Goal: Task Accomplishment & Management: Use online tool/utility

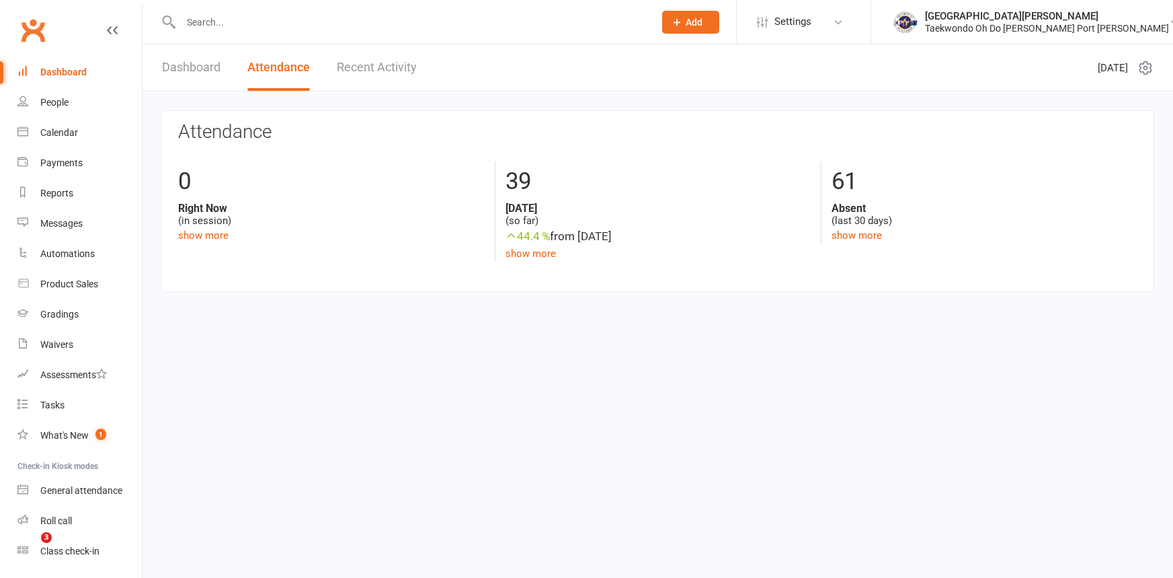
click at [63, 97] on div "People" at bounding box center [54, 102] width 28 height 11
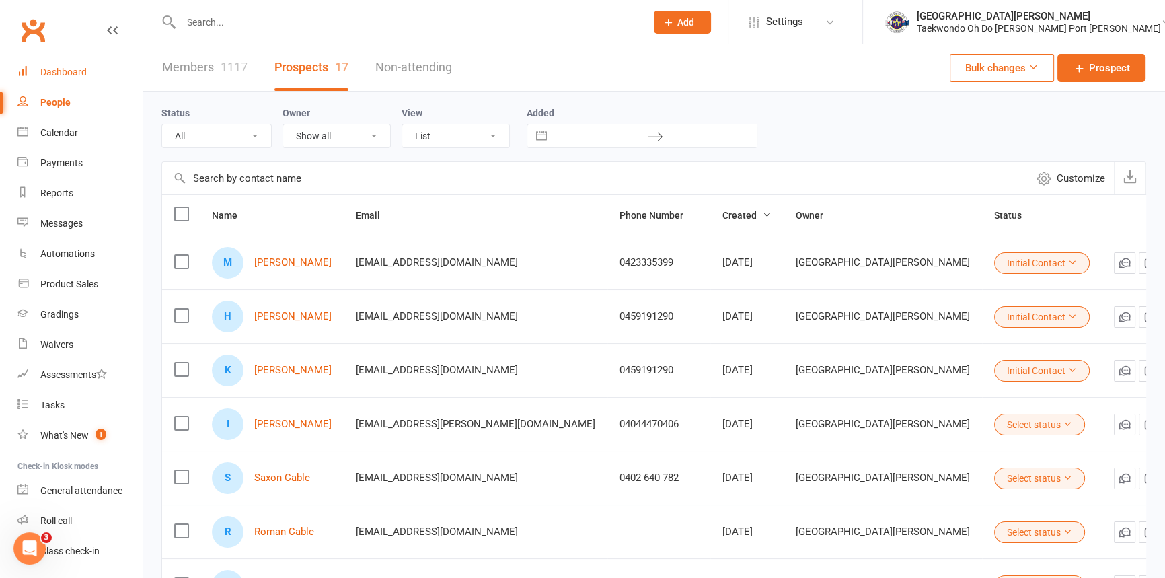
click at [87, 73] on div "Dashboard" at bounding box center [63, 72] width 46 height 11
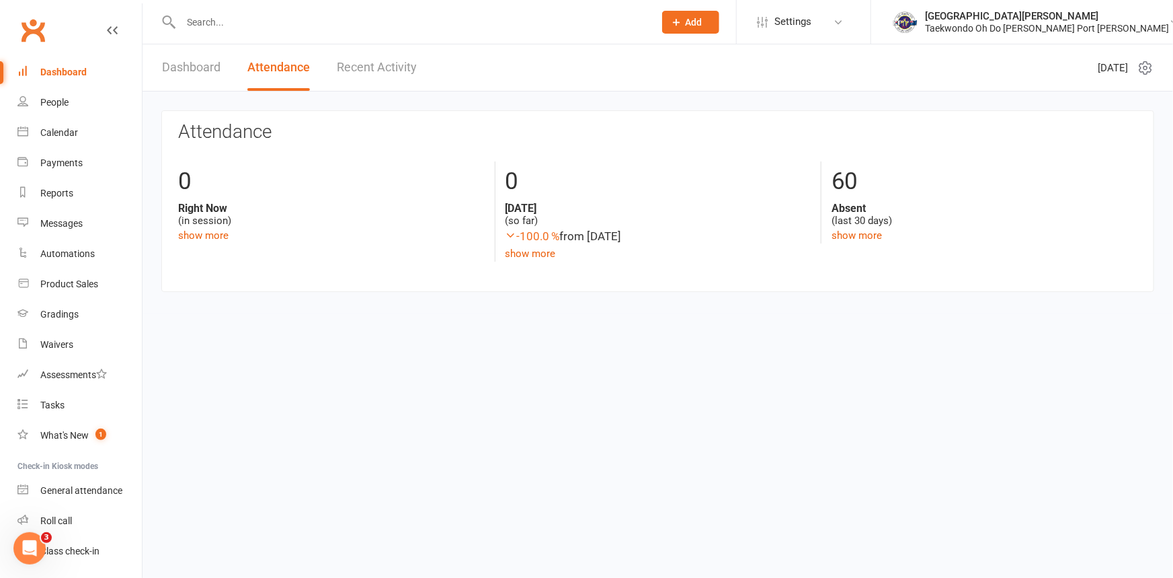
click at [215, 69] on link "Dashboard" at bounding box center [191, 67] width 58 height 46
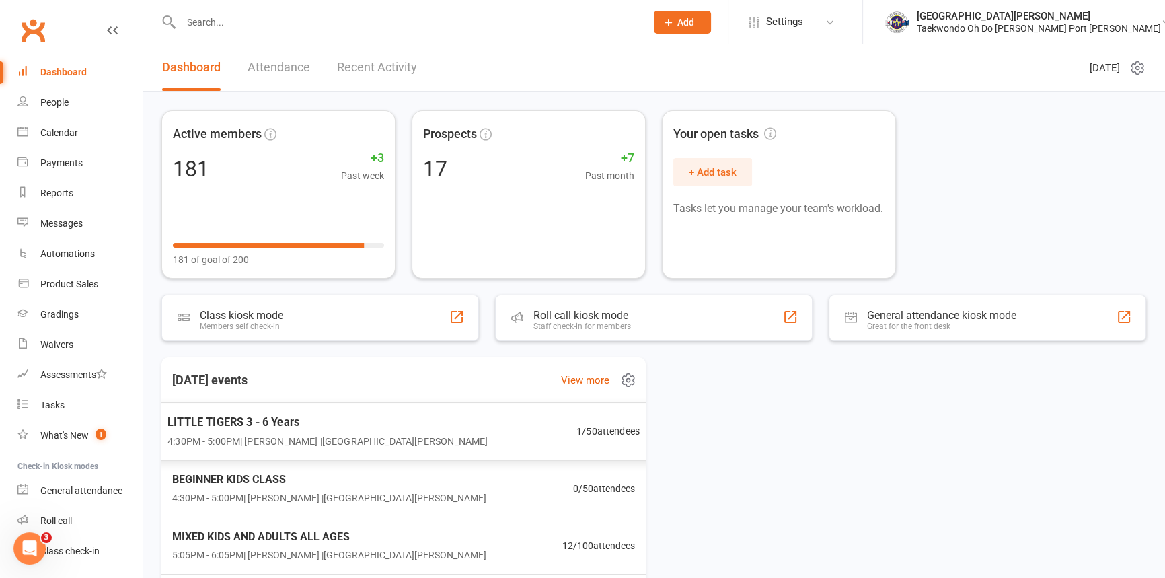
click at [341, 436] on span "4:30PM - 5:00PM | [PERSON_NAME] | [GEOGRAPHIC_DATA][PERSON_NAME]" at bounding box center [327, 440] width 320 height 15
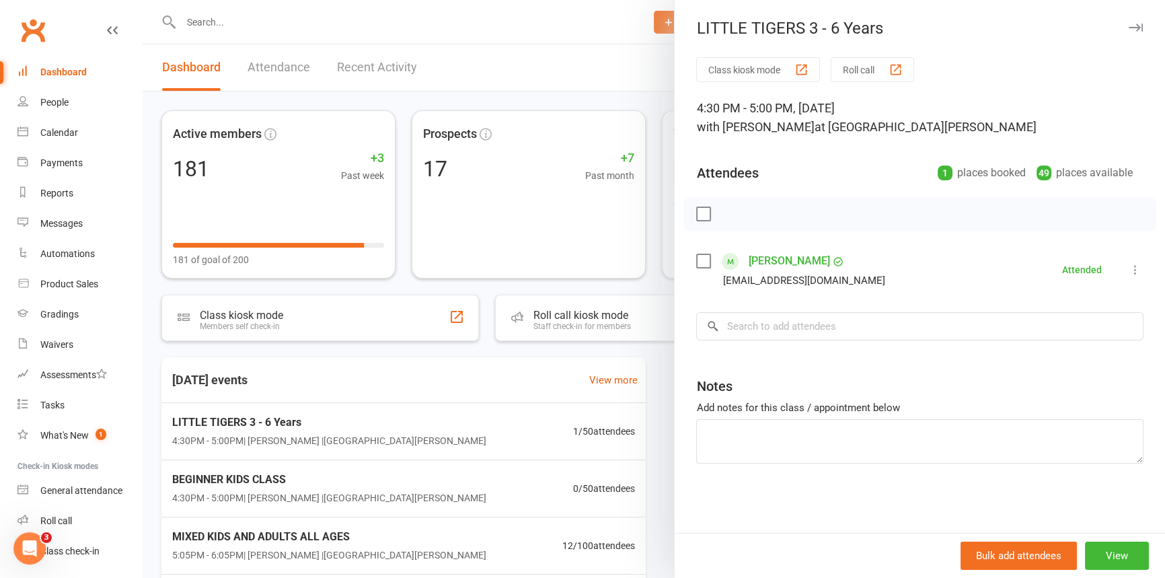
click at [765, 69] on button "Class kiosk mode" at bounding box center [758, 69] width 124 height 25
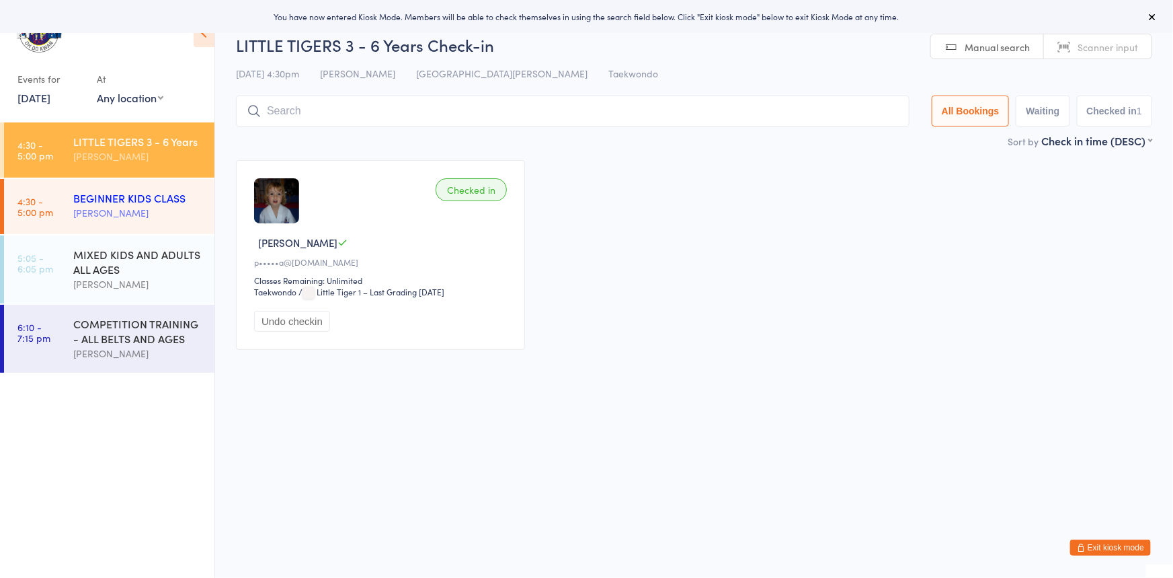
click at [166, 200] on div "BEGINNER KIDS CLASS" at bounding box center [138, 197] width 130 height 15
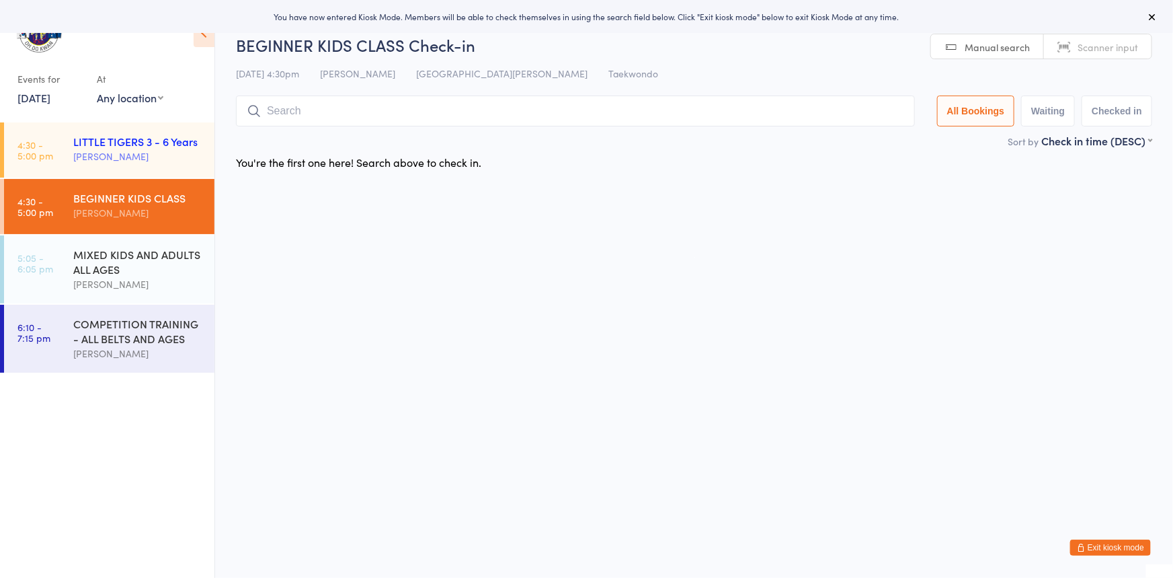
click at [82, 154] on div "[PERSON_NAME]" at bounding box center [138, 156] width 130 height 15
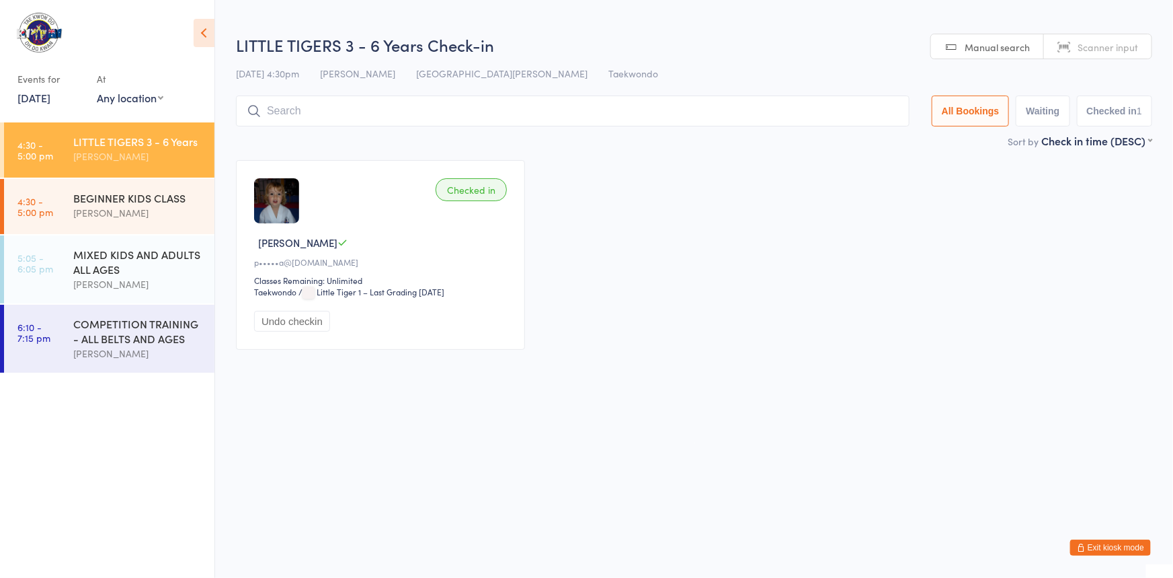
type input "m"
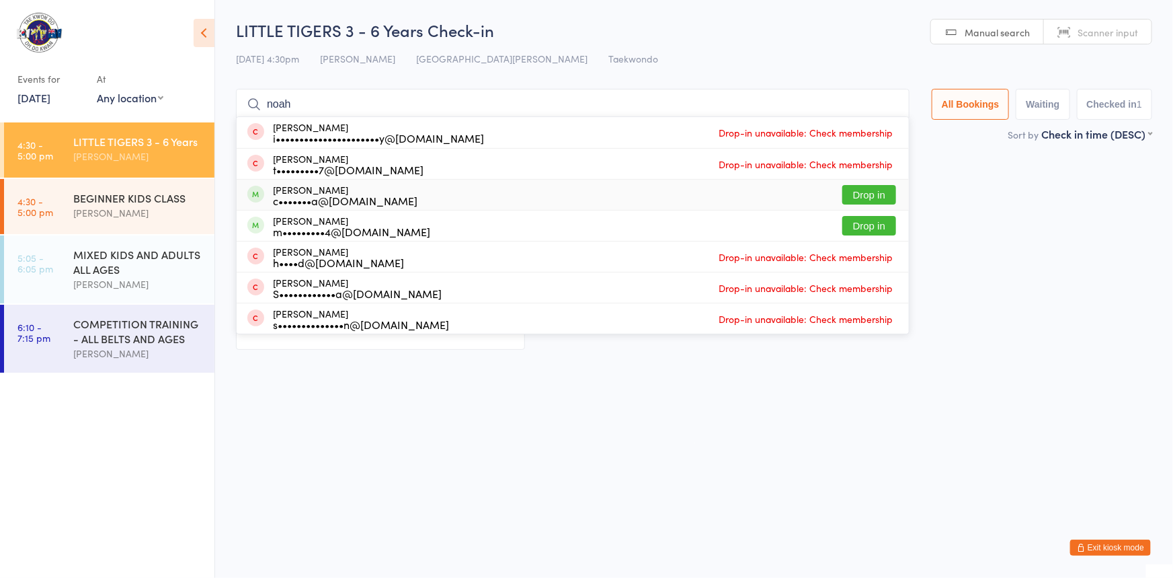
type input "noah"
click at [842, 192] on button "Drop in" at bounding box center [869, 194] width 54 height 19
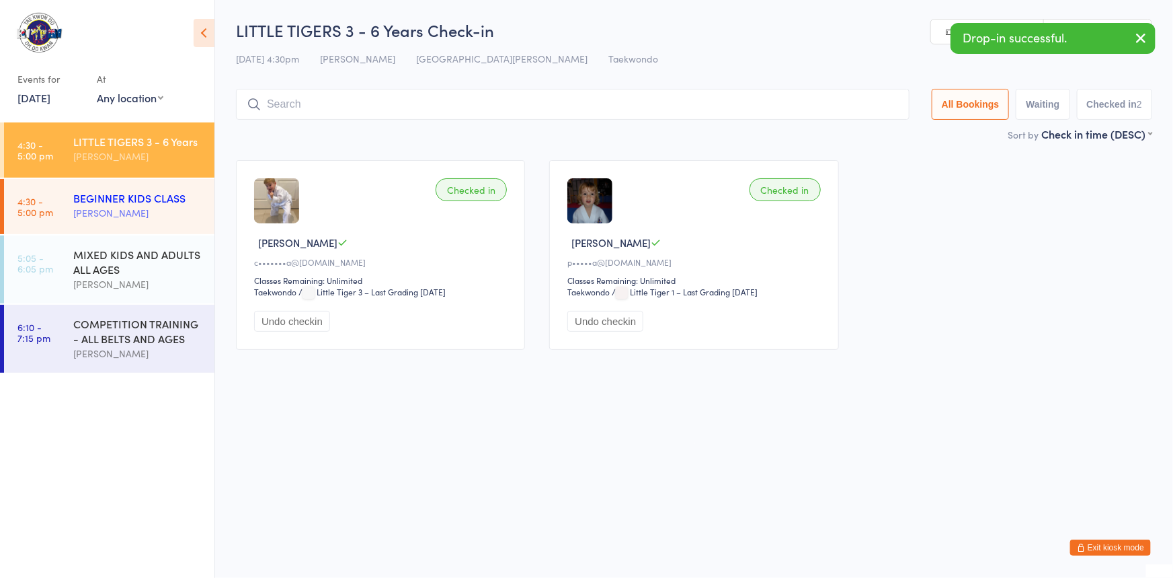
click at [97, 204] on div "BEGINNER KIDS CLASS" at bounding box center [138, 197] width 130 height 15
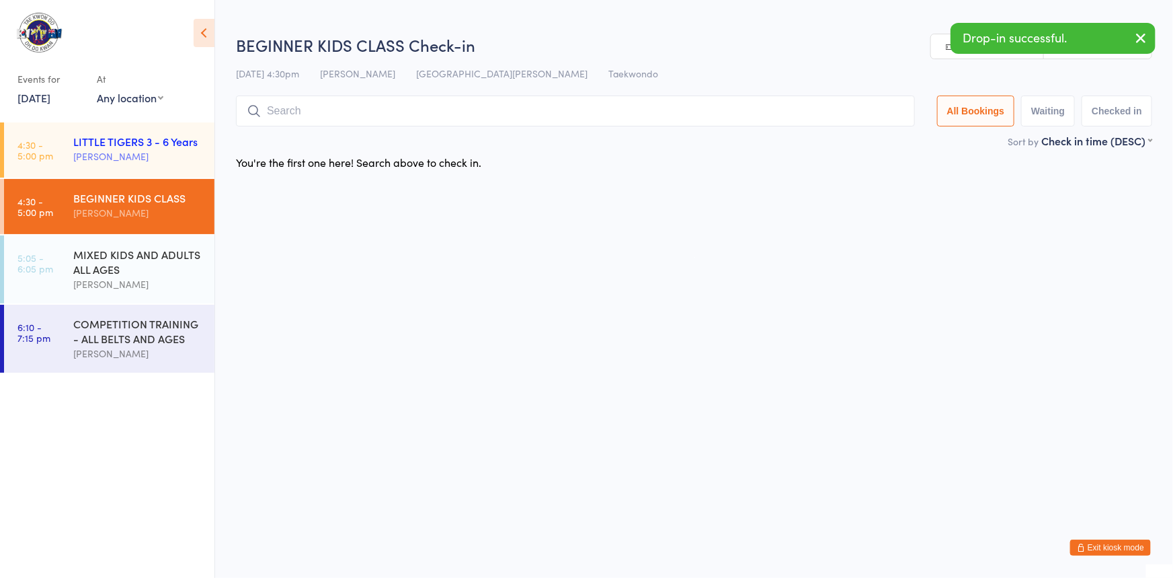
click at [130, 155] on div "[PERSON_NAME]" at bounding box center [138, 156] width 130 height 15
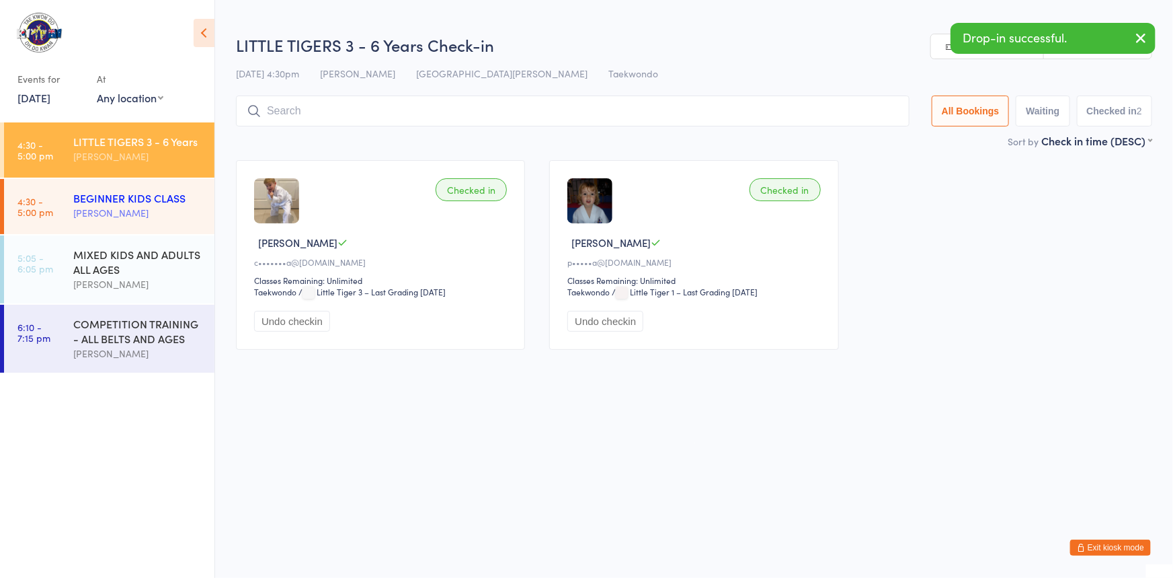
click at [118, 191] on div "BEGINNER KIDS CLASS" at bounding box center [138, 197] width 130 height 15
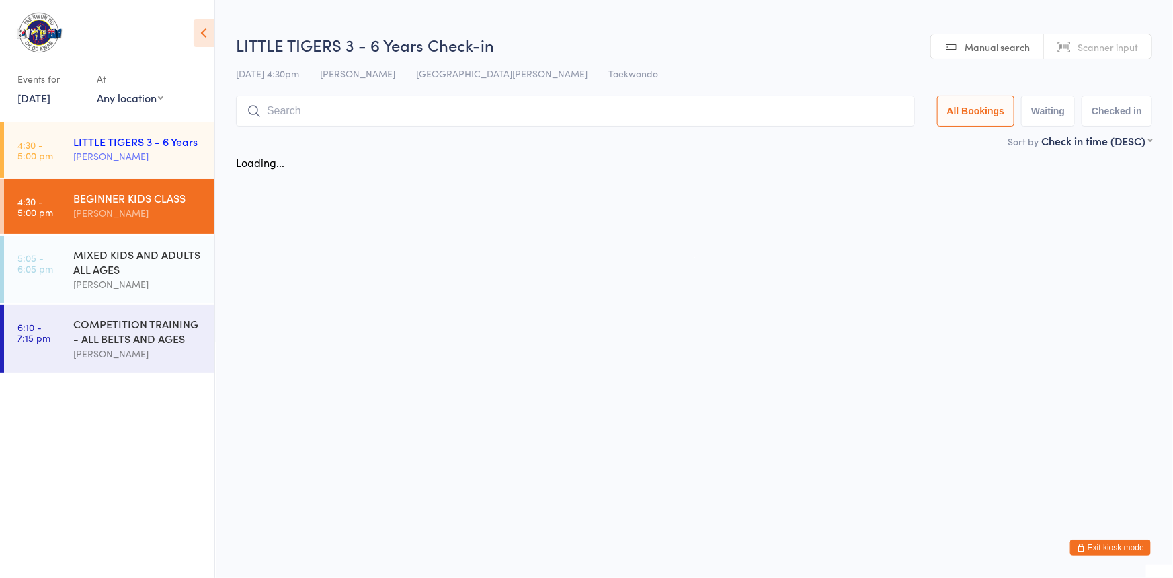
click at [125, 150] on div "[PERSON_NAME]" at bounding box center [138, 156] width 130 height 15
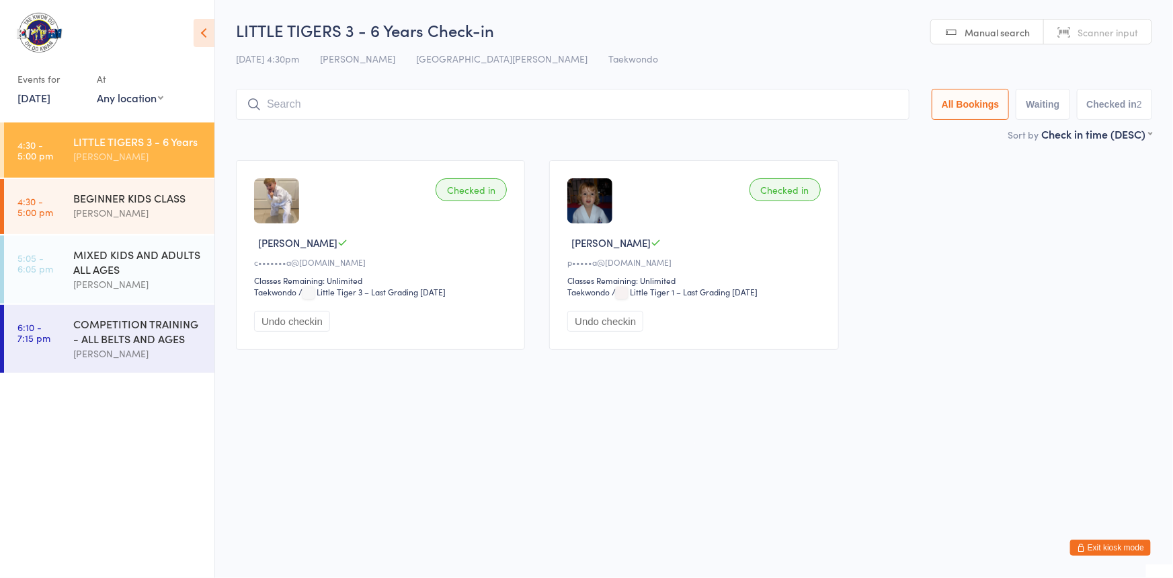
click at [266, 111] on input "search" at bounding box center [573, 104] width 674 height 31
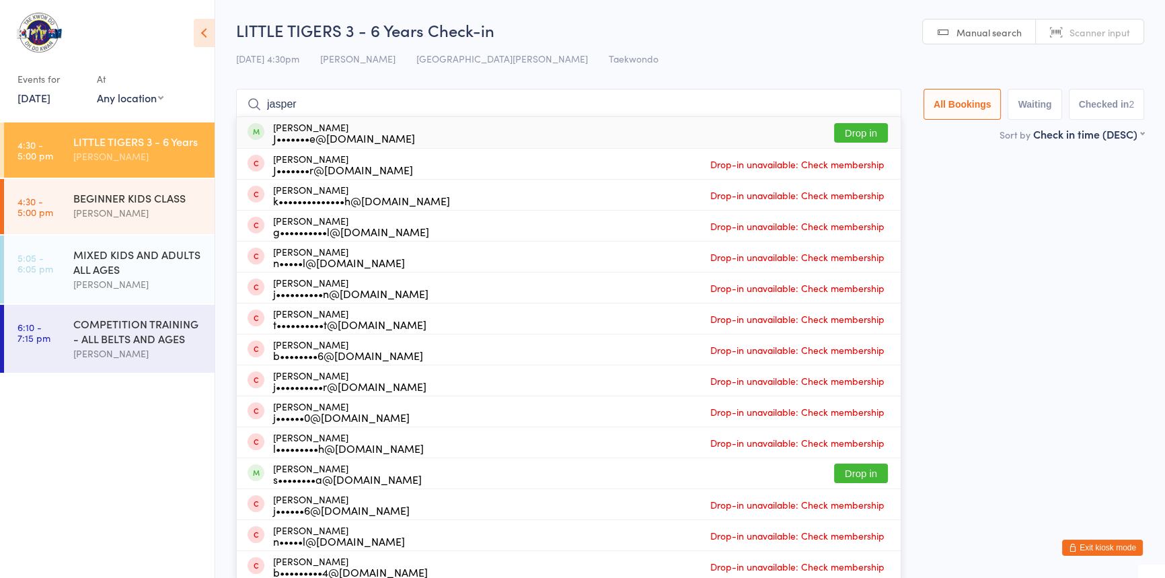
type input "jasper"
click at [840, 139] on button "Drop in" at bounding box center [861, 132] width 54 height 19
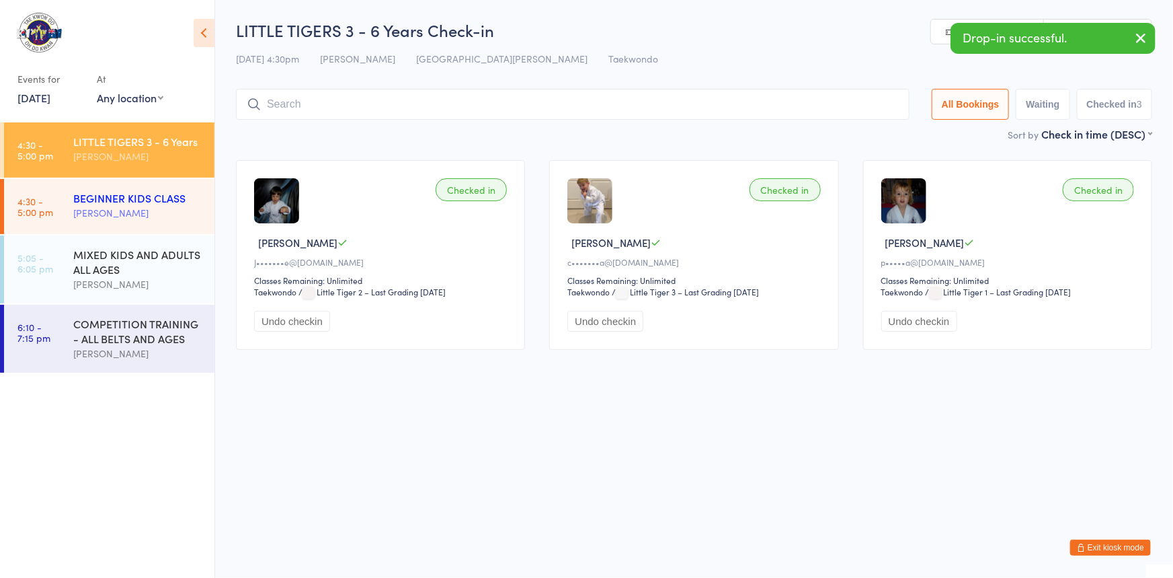
drag, startPoint x: 143, startPoint y: 199, endPoint x: 126, endPoint y: 200, distance: 16.8
click at [142, 199] on div "BEGINNER KIDS CLASS" at bounding box center [138, 197] width 130 height 15
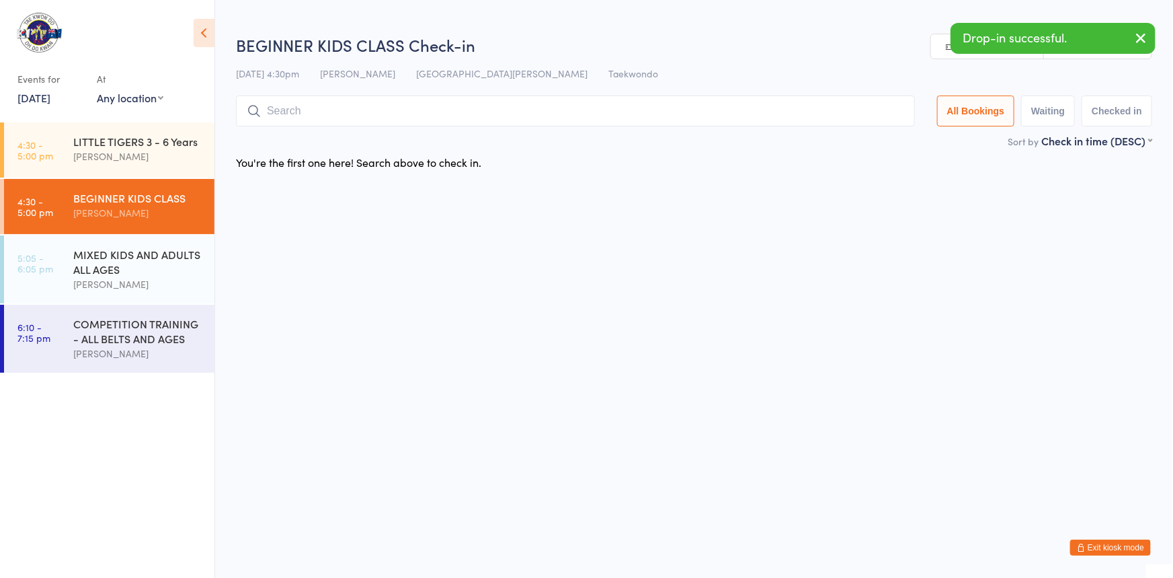
click at [286, 110] on input "search" at bounding box center [575, 110] width 679 height 31
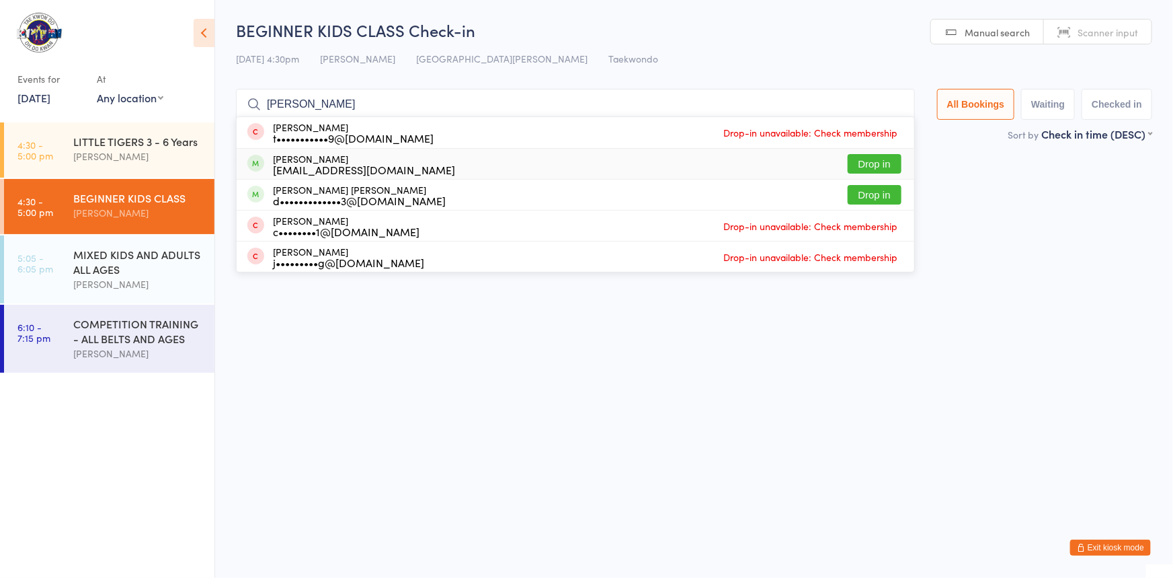
type input "[PERSON_NAME]"
click at [856, 159] on button "Drop in" at bounding box center [875, 163] width 54 height 19
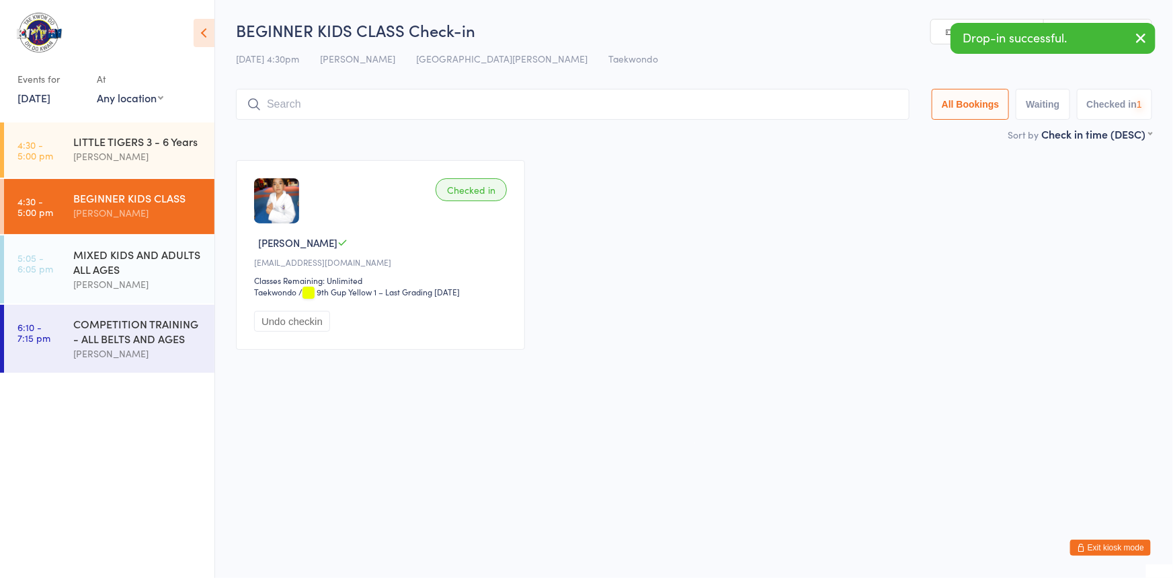
click at [277, 109] on input "search" at bounding box center [573, 104] width 674 height 31
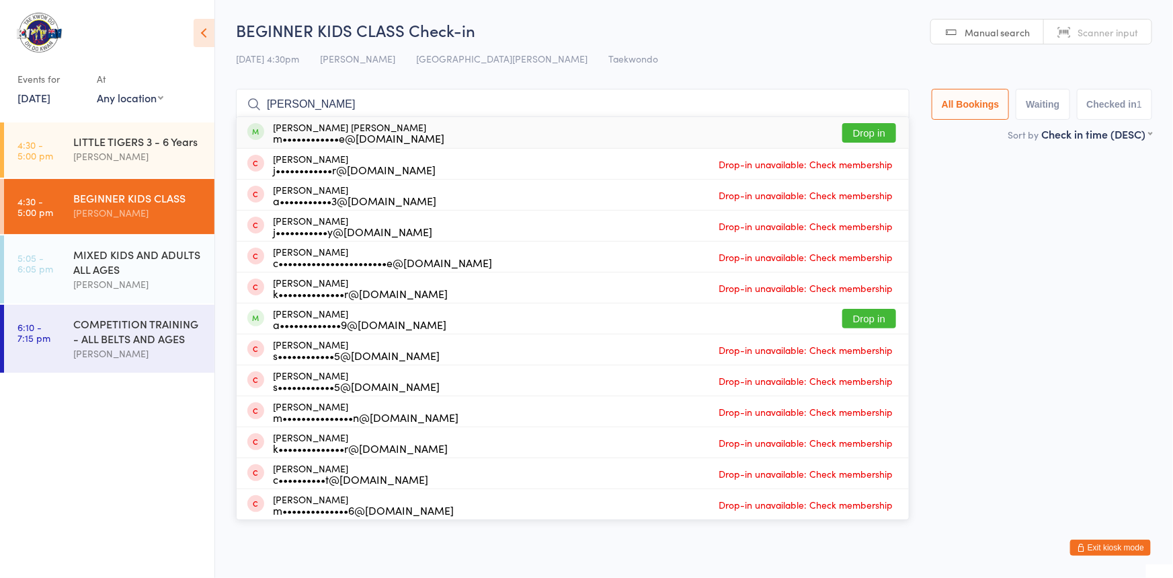
type input "[PERSON_NAME]"
click at [844, 132] on button "Drop in" at bounding box center [869, 132] width 54 height 19
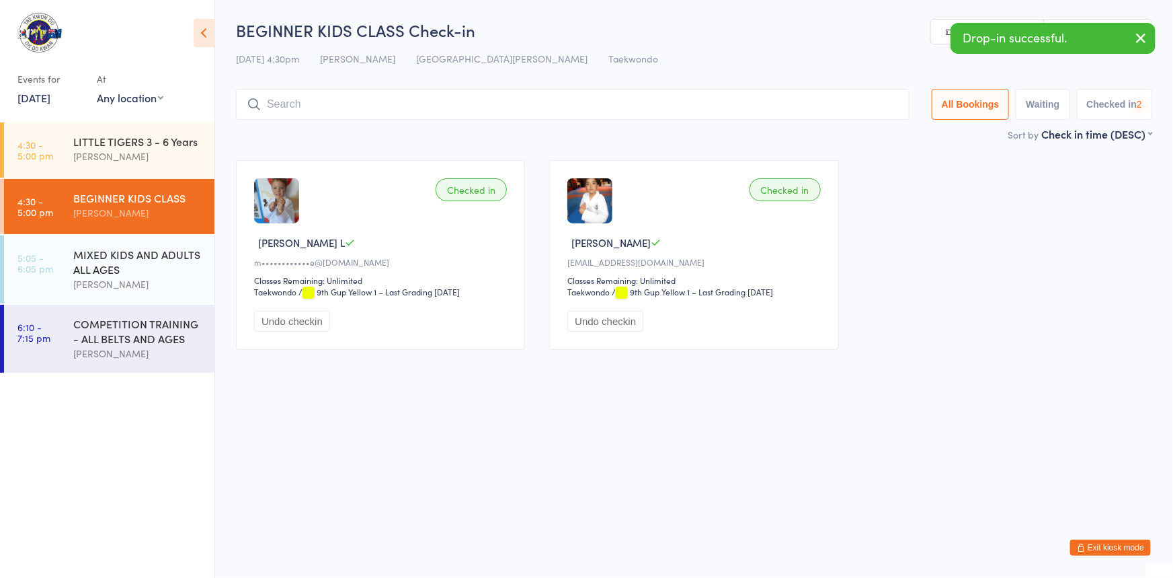
click at [286, 100] on input "search" at bounding box center [573, 104] width 674 height 31
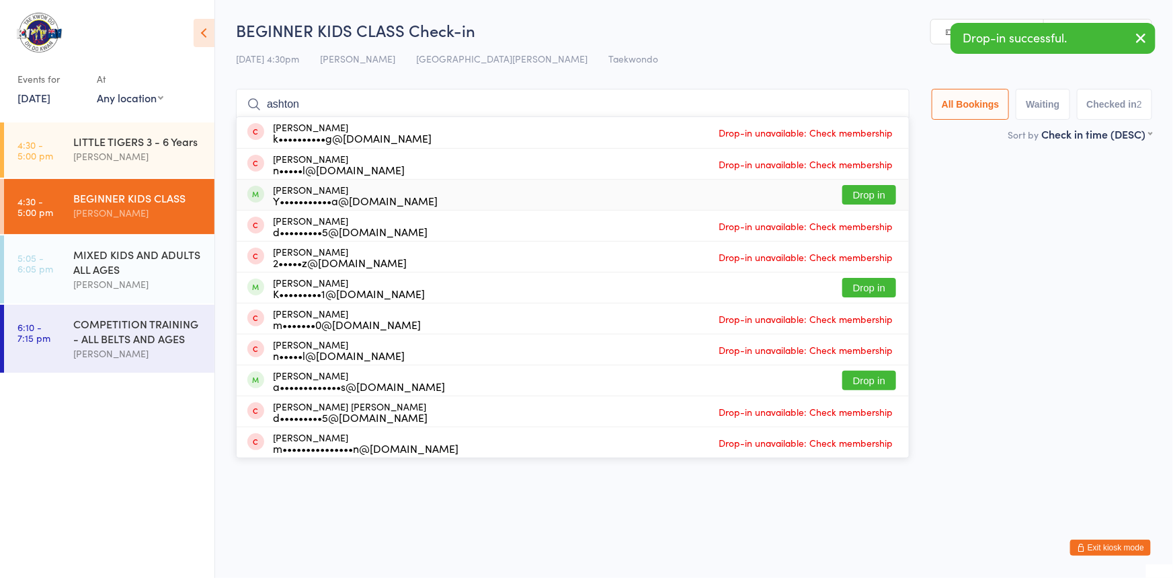
type input "ashton"
click at [842, 192] on button "Drop in" at bounding box center [869, 194] width 54 height 19
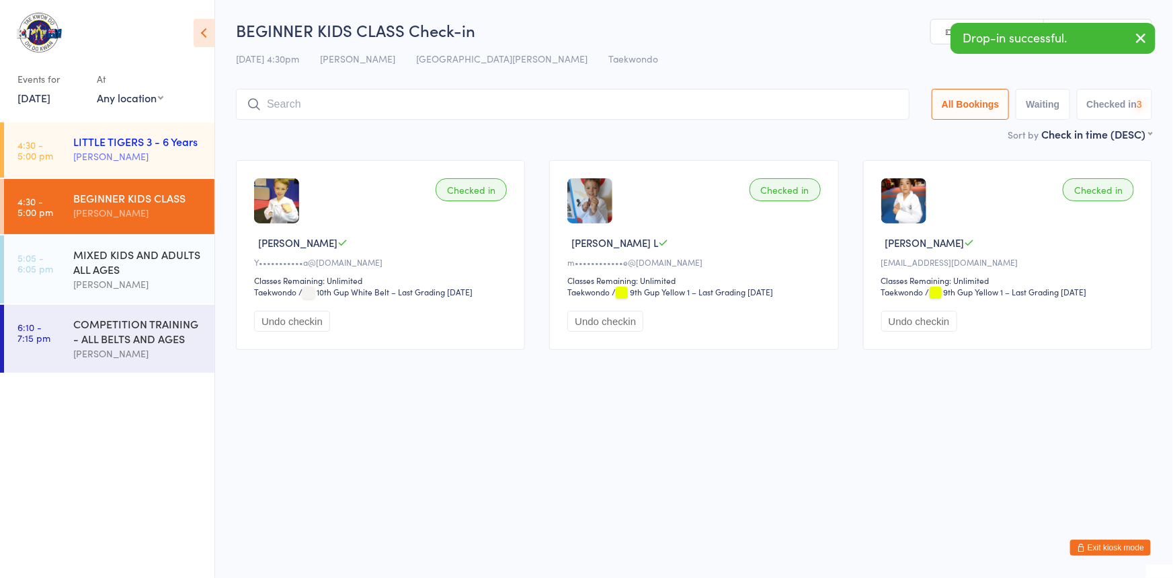
click at [118, 155] on div "[PERSON_NAME]" at bounding box center [138, 156] width 130 height 15
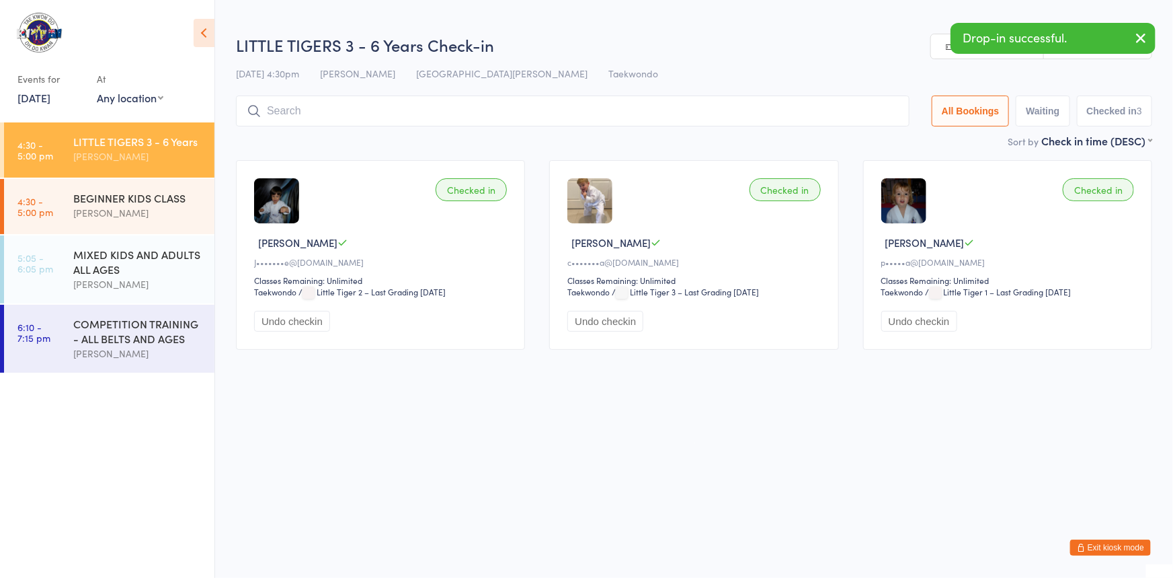
click at [288, 116] on input "search" at bounding box center [573, 110] width 674 height 31
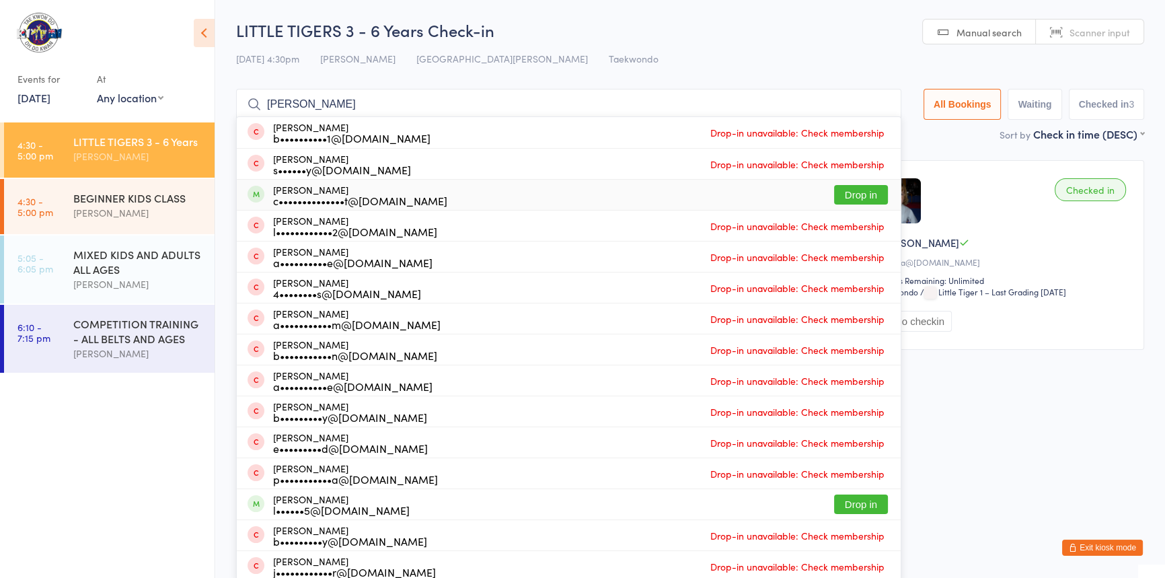
type input "[PERSON_NAME]"
click at [838, 195] on button "Drop in" at bounding box center [861, 194] width 54 height 19
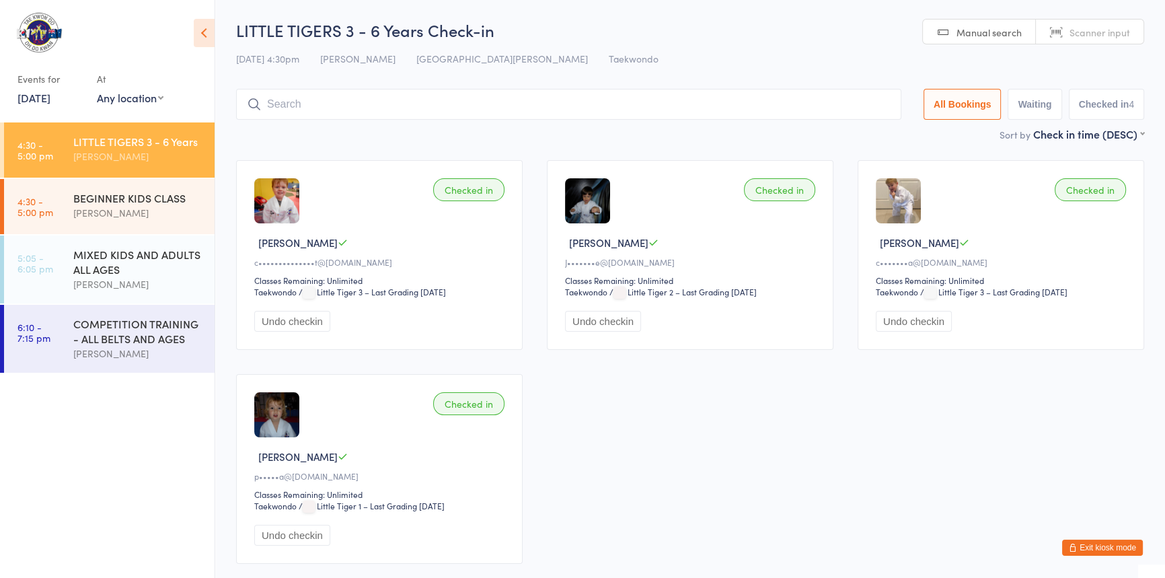
click at [297, 105] on input "search" at bounding box center [568, 104] width 665 height 31
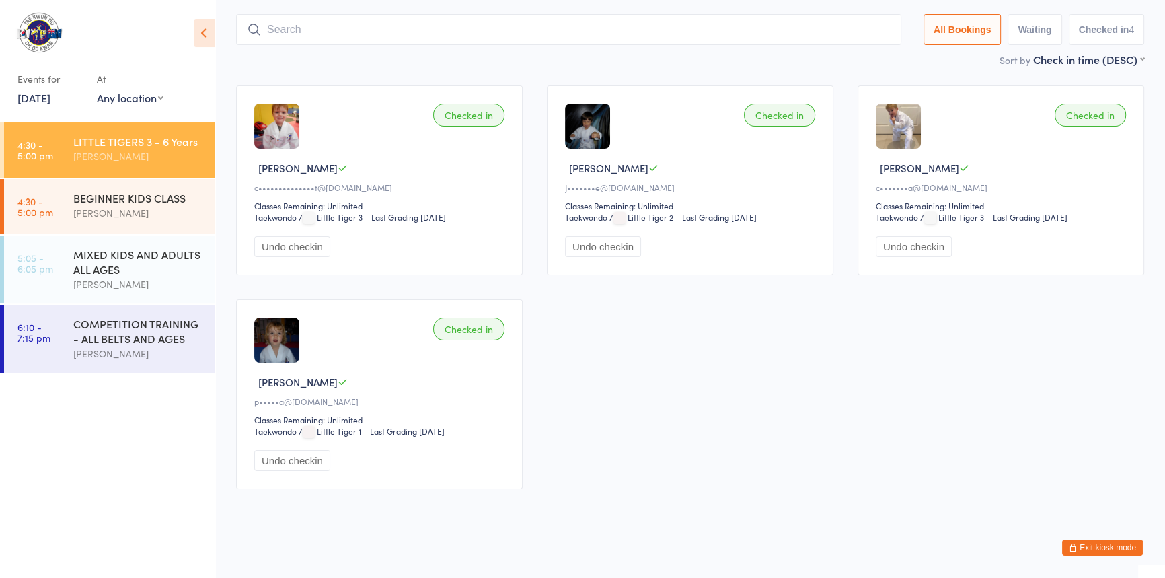
scroll to position [89, 0]
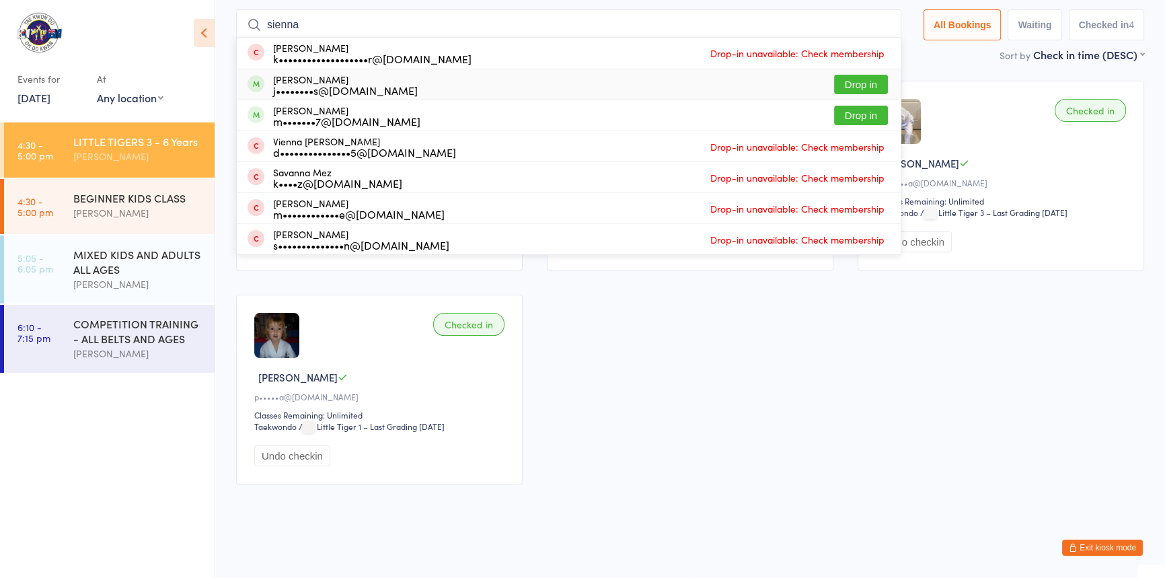
type input "sienna"
click at [834, 75] on button "Drop in" at bounding box center [861, 84] width 54 height 19
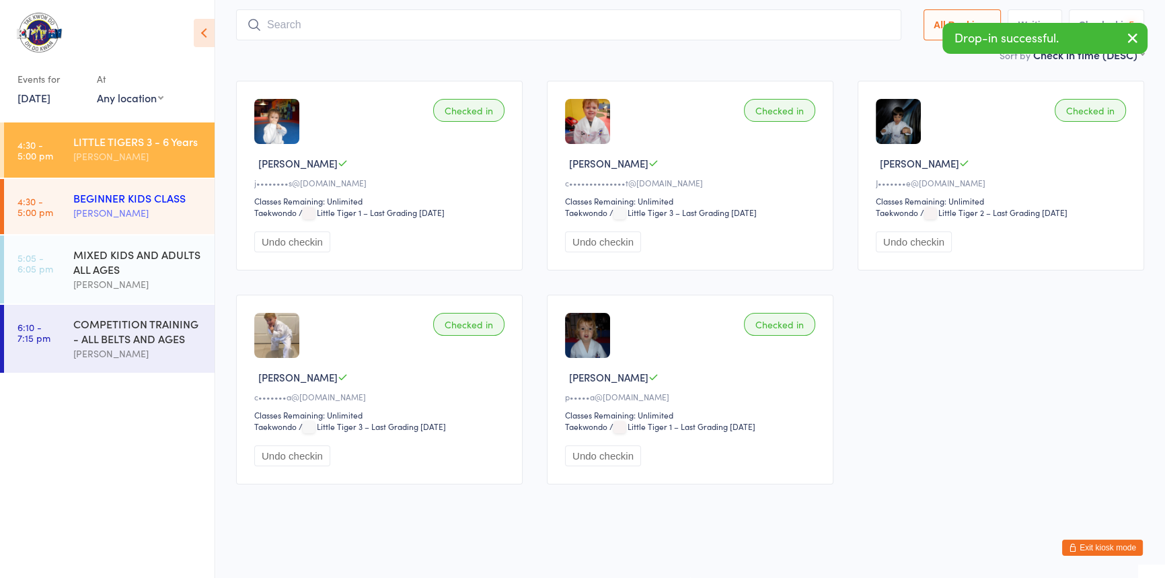
click at [89, 213] on div "[PERSON_NAME]" at bounding box center [138, 212] width 130 height 15
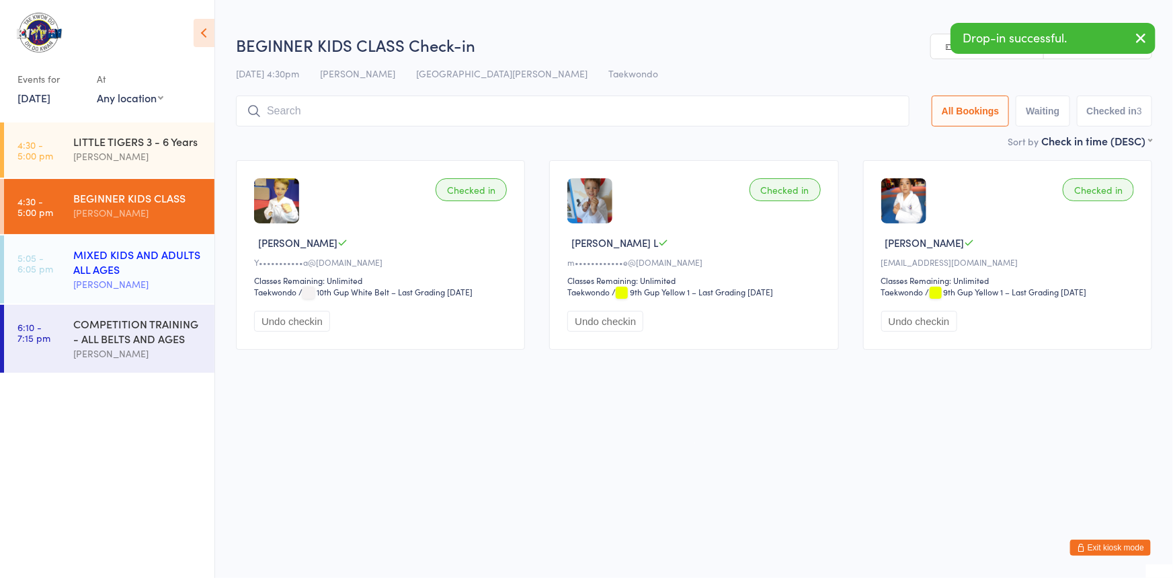
click at [124, 272] on div "MIXED KIDS AND ADULTS ALL AGES" at bounding box center [138, 262] width 130 height 30
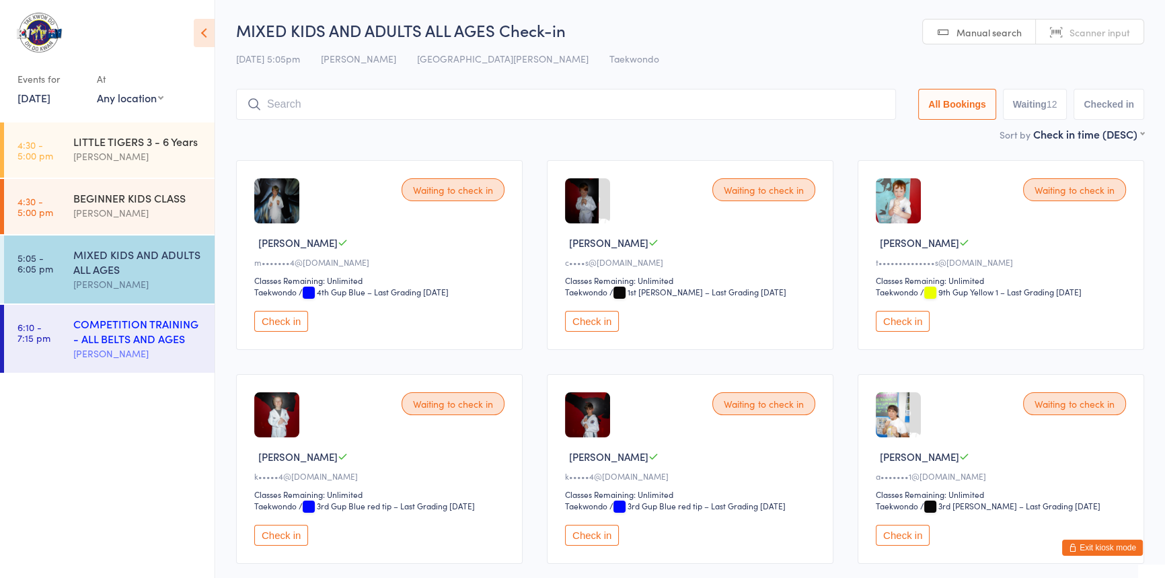
click at [123, 335] on div "COMPETITION TRAINING - ALL BELTS AND AGES" at bounding box center [138, 331] width 130 height 30
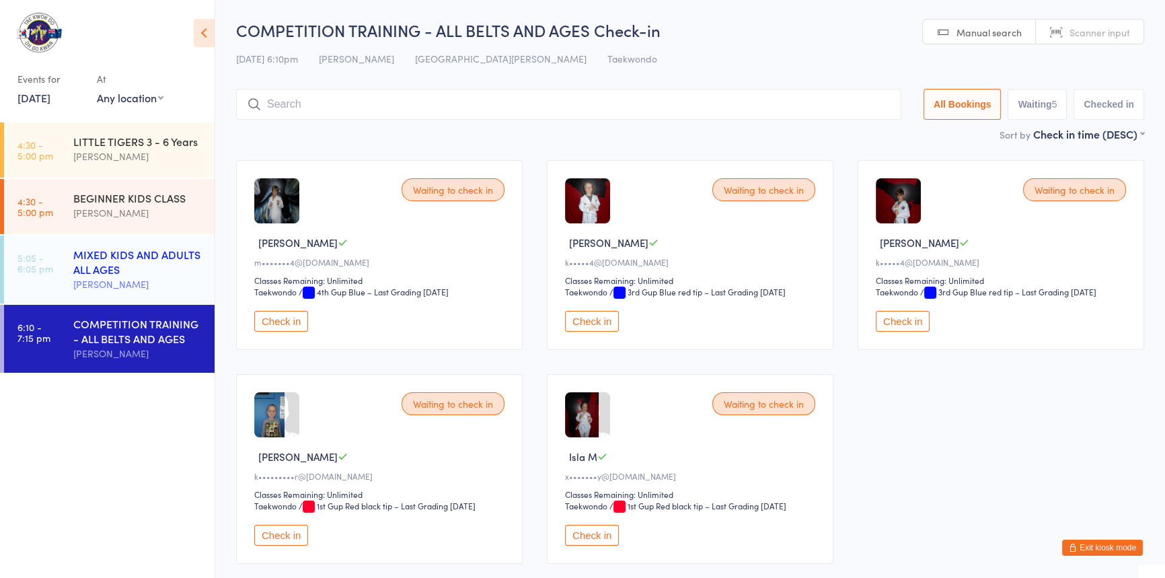
click at [116, 255] on div "MIXED KIDS AND ADULTS ALL AGES" at bounding box center [138, 262] width 130 height 30
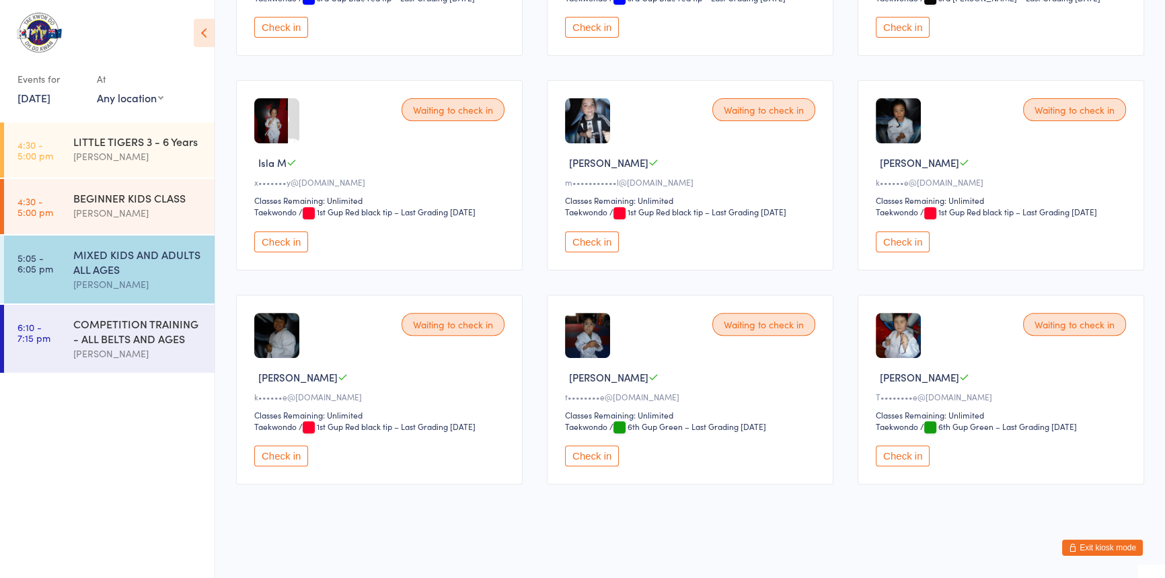
scroll to position [611, 0]
click at [1062, 539] on button "Exit kiosk mode" at bounding box center [1102, 547] width 81 height 16
